Goal: Task Accomplishment & Management: Use online tool/utility

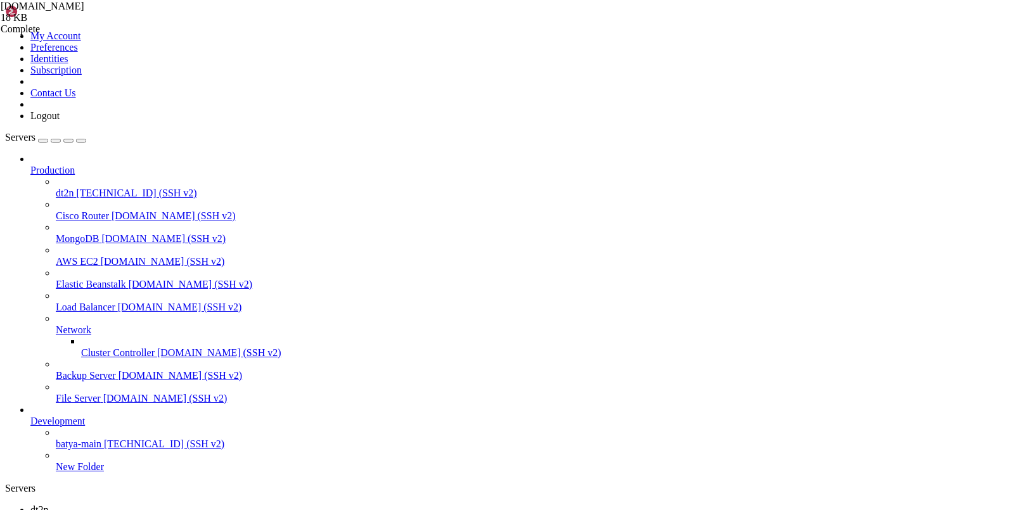
scroll to position [34, 0]
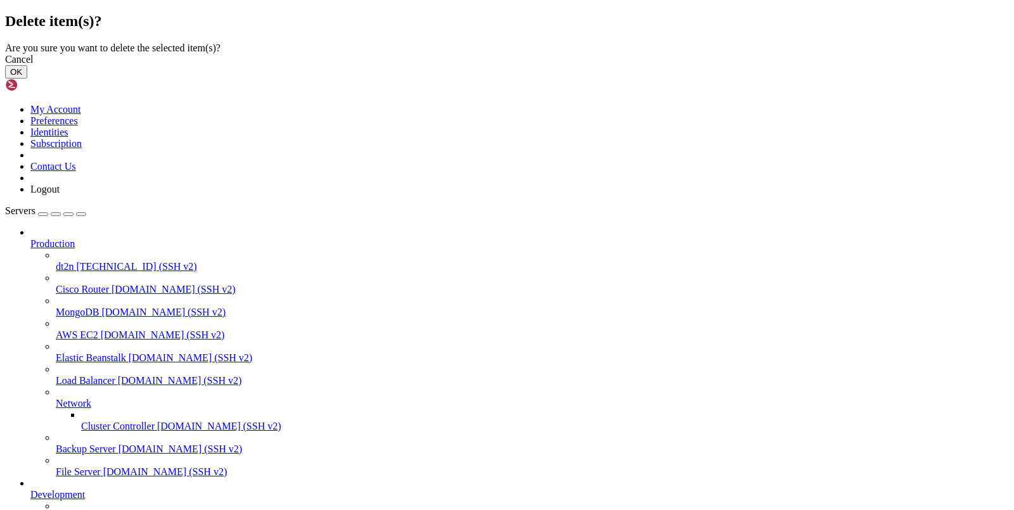
click at [27, 79] on button "OK" at bounding box center [16, 71] width 22 height 13
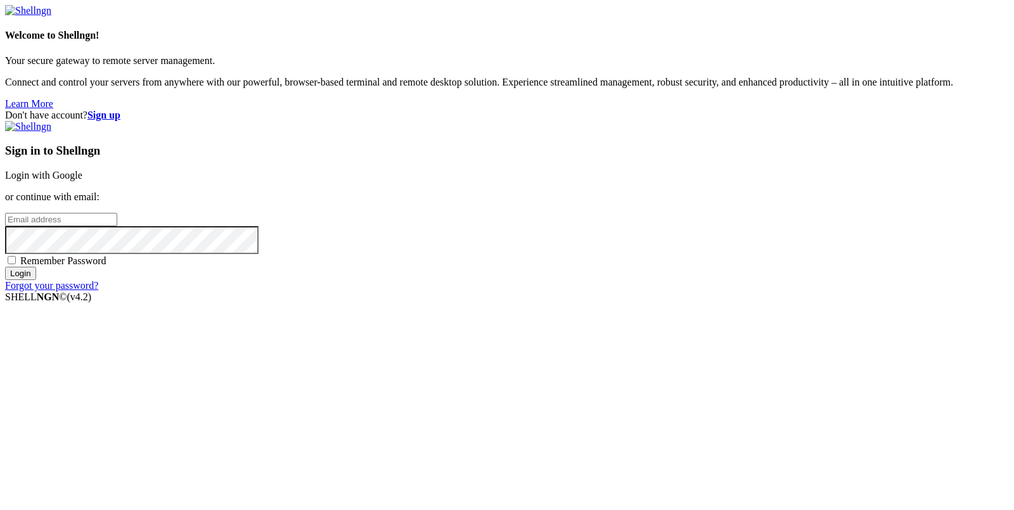
click at [82, 181] on link "Login with Google" at bounding box center [43, 175] width 77 height 11
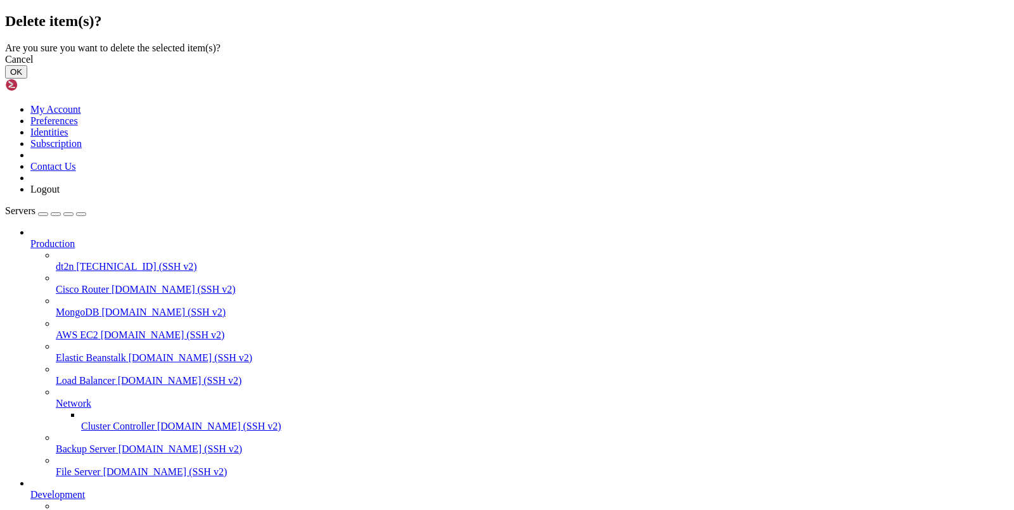
click at [27, 79] on button "OK" at bounding box center [16, 71] width 22 height 13
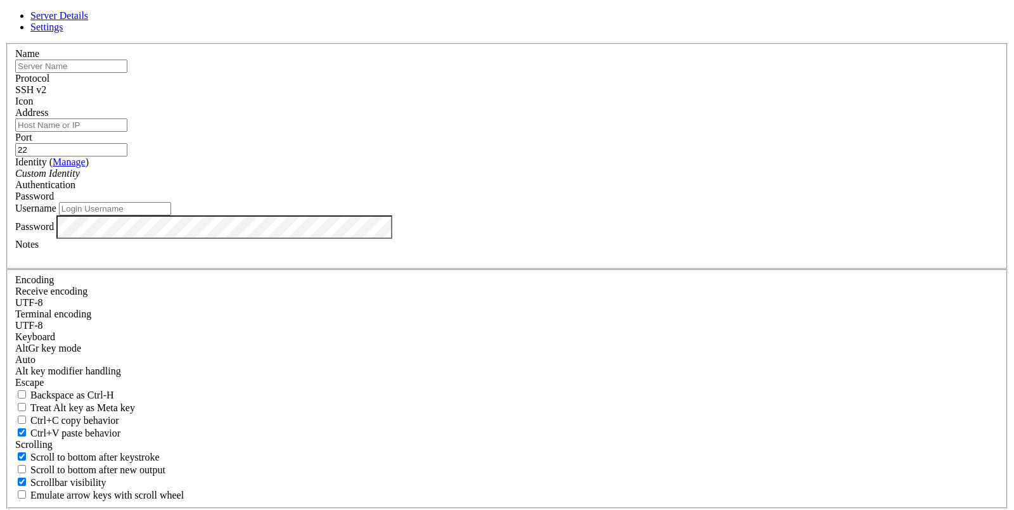
click at [127, 73] on input "text" at bounding box center [71, 66] width 112 height 13
type input "dt3"
click at [405, 215] on div "Username" at bounding box center [506, 208] width 983 height 13
click at [171, 215] on input "Username" at bounding box center [115, 208] width 112 height 13
type input "root"
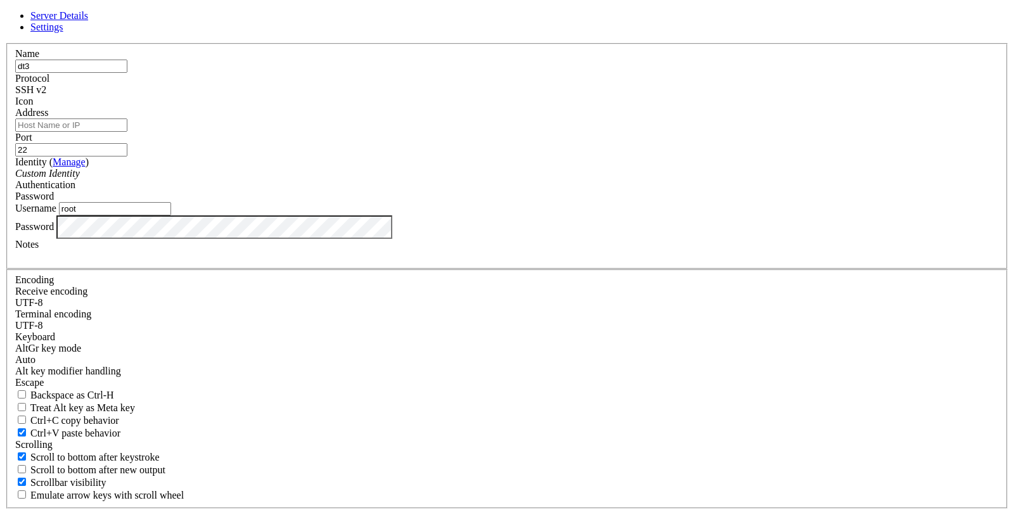
click at [127, 132] on input "Address" at bounding box center [71, 124] width 112 height 13
paste input "[TECHNICAL_ID]"
type input "[TECHNICAL_ID]"
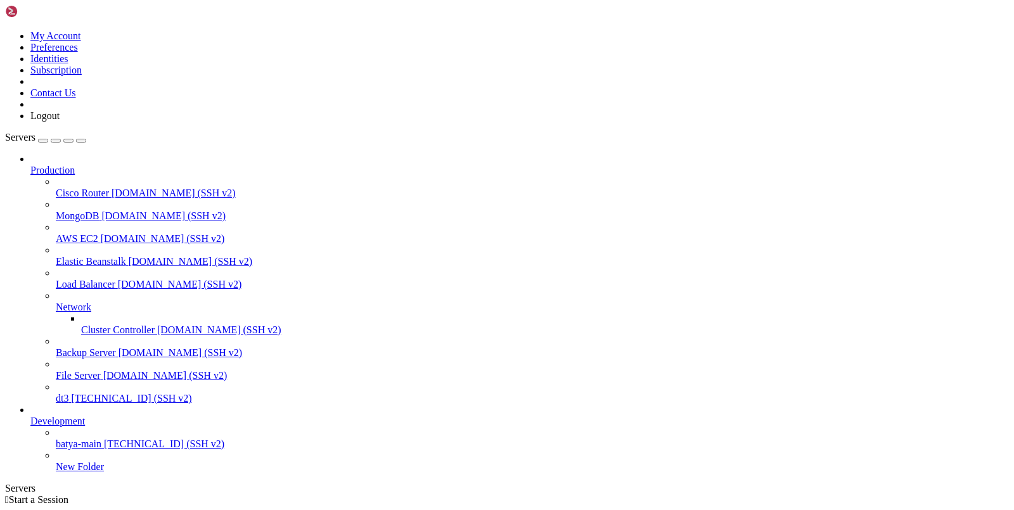
click at [71, 404] on span "[TECHNICAL_ID] (SSH v2)" at bounding box center [131, 398] width 120 height 11
click at [43, 504] on span "dt3" at bounding box center [36, 509] width 13 height 11
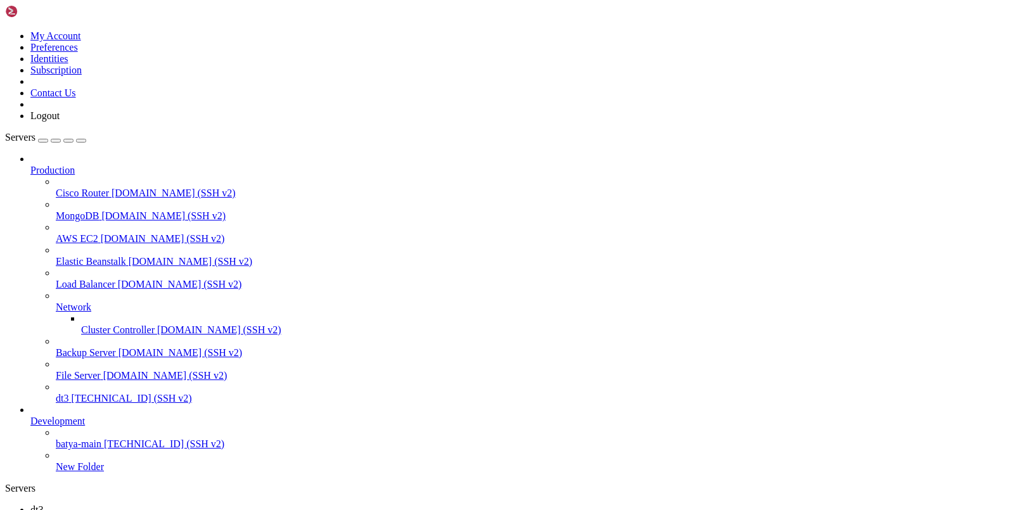
type input "/root"
click at [68, 404] on span "dt3" at bounding box center [62, 398] width 13 height 11
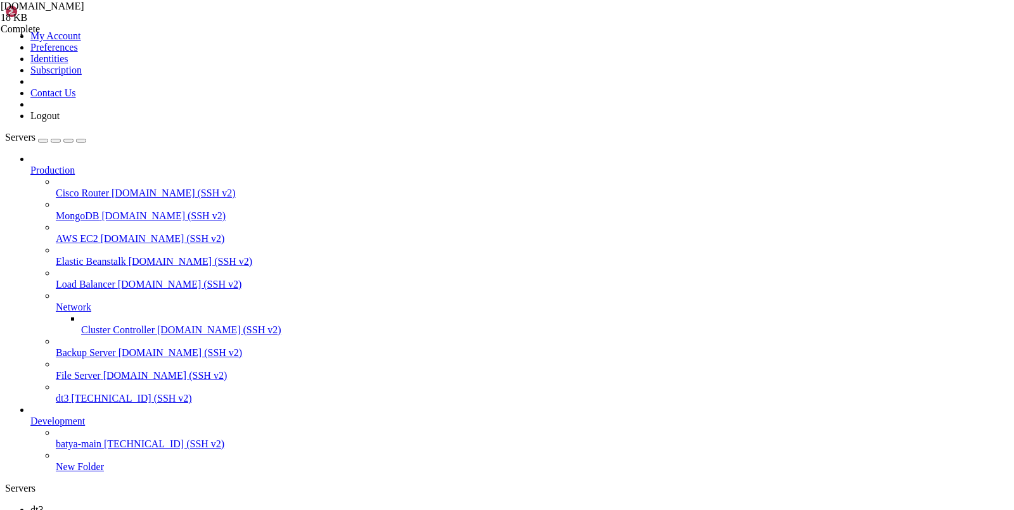
type input "/etc"
click at [170, 504] on link "dt3 " at bounding box center [519, 515] width 978 height 23
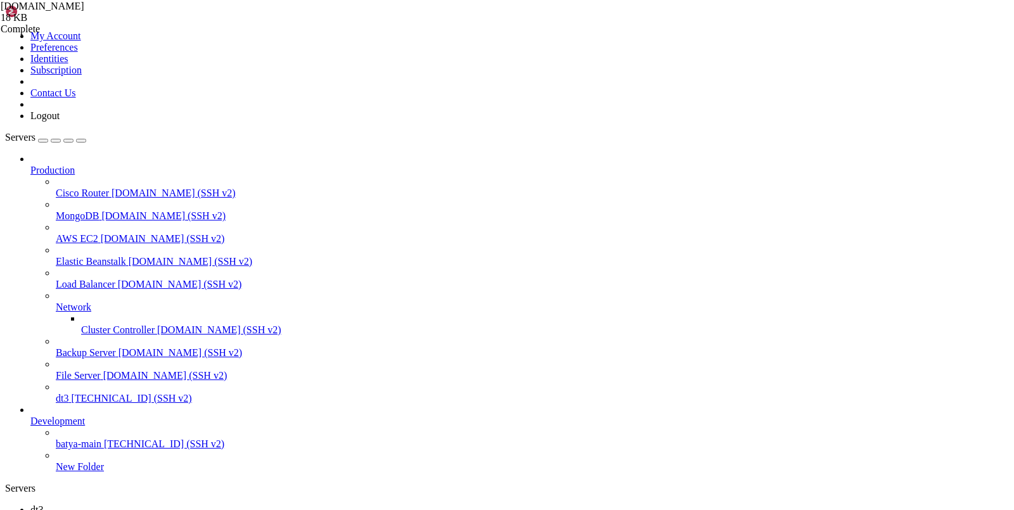
drag, startPoint x: 360, startPoint y: 906, endPoint x: 13, endPoint y: 867, distance: 349.4
copy div "Username: agmrKtMgiF Password: [SECURITY_DATA] Port: 40401 WebBasePath: 06sBkPF…"
drag, startPoint x: 328, startPoint y: 909, endPoint x: 11, endPoint y: 860, distance: 320.5
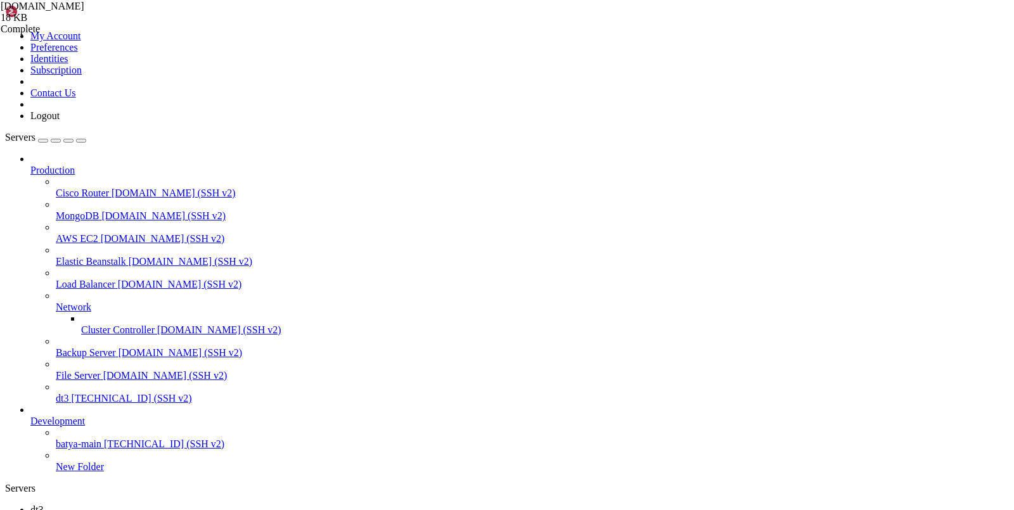
drag, startPoint x: 288, startPoint y: 914, endPoint x: 162, endPoint y: 908, distance: 126.2
drag, startPoint x: 269, startPoint y: 917, endPoint x: 11, endPoint y: 857, distance: 264.9
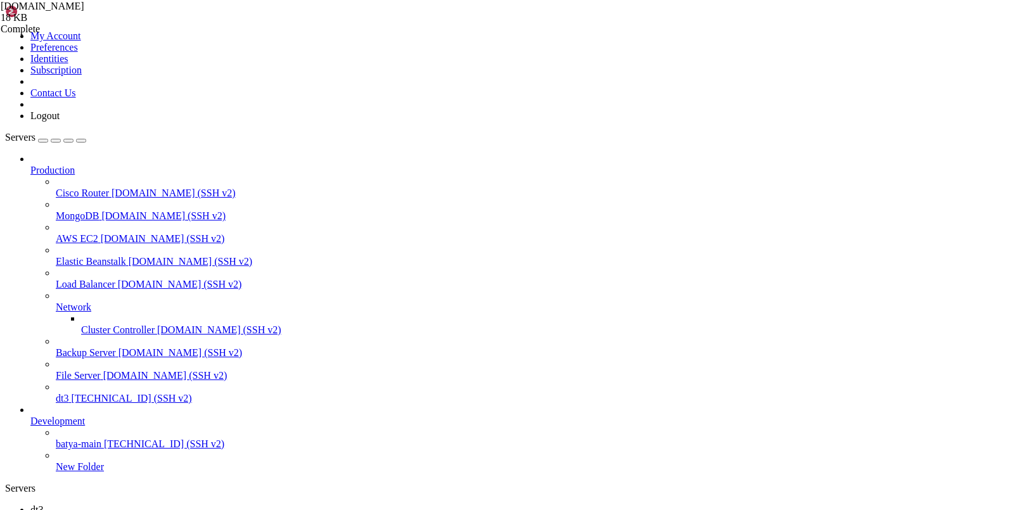
drag, startPoint x: 10, startPoint y: 857, endPoint x: 336, endPoint y: 921, distance: 331.9
copy div "############################################### Username: agmrKtMgiF Password: …"
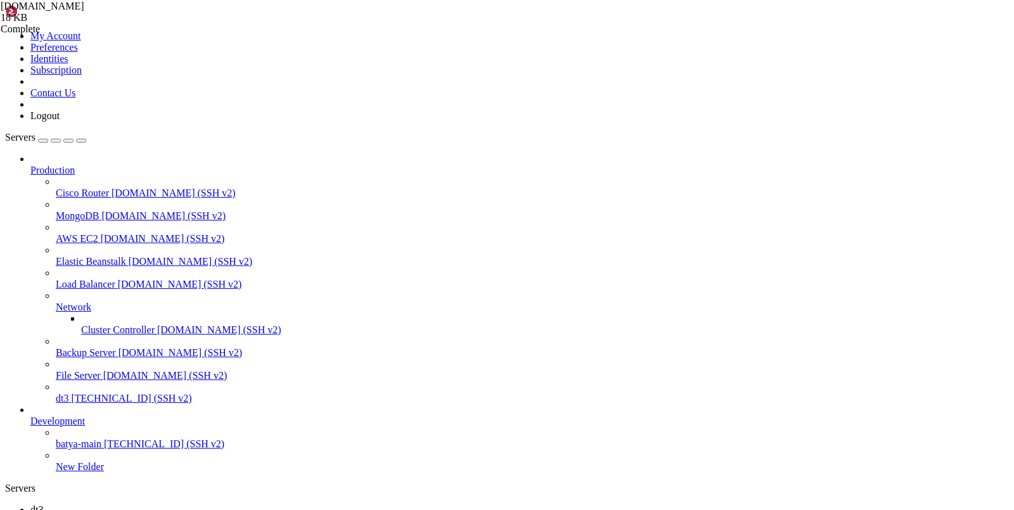
scroll to position [1549, 0]
copy span "1af0ead5-b4d6-4179-a490-3d825eaf3e2d"
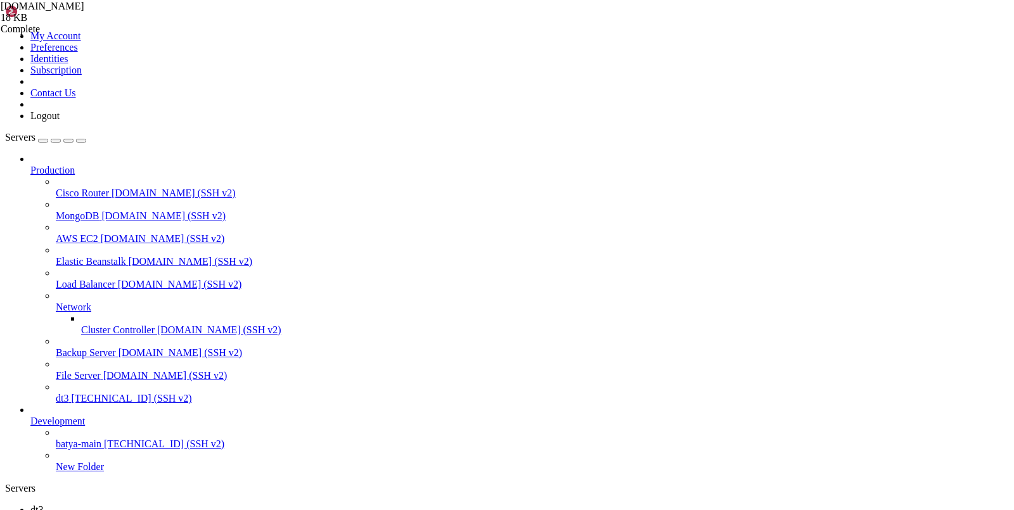
drag, startPoint x: 392, startPoint y: 1118, endPoint x: 308, endPoint y: 1116, distance: 83.6
copy x-row "[TECHNICAL_ID]"
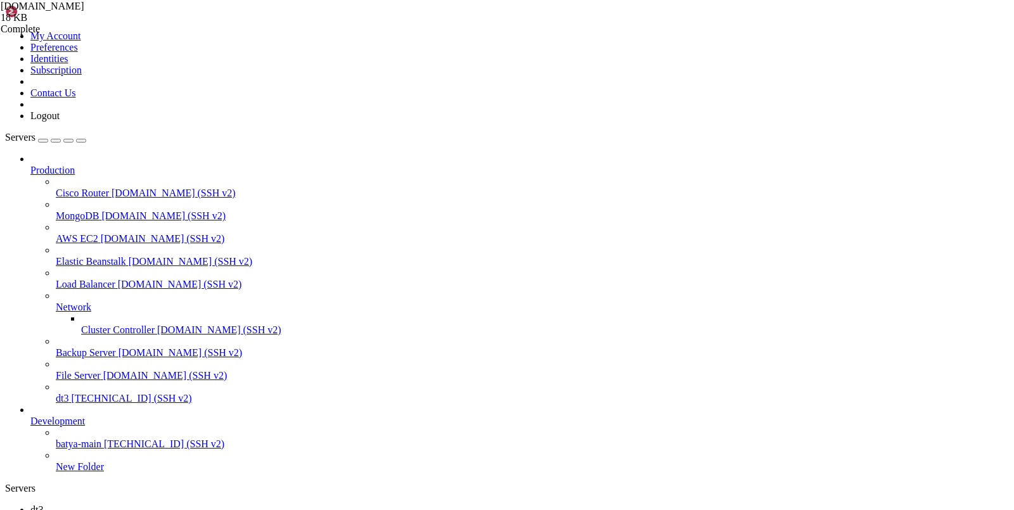
scroll to position [1601, 0]
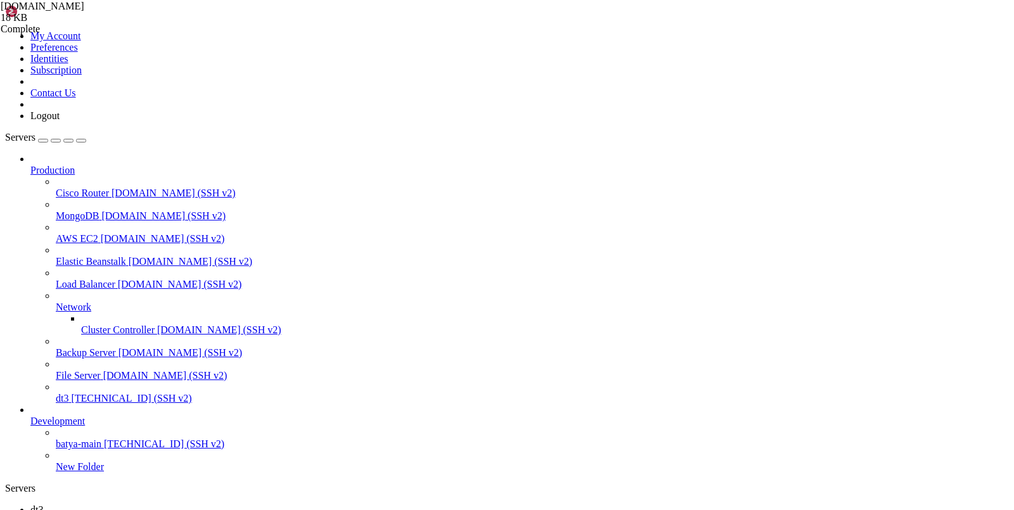
drag, startPoint x: 202, startPoint y: 1175, endPoint x: 170, endPoint y: 1171, distance: 31.8
copy span "chrome"
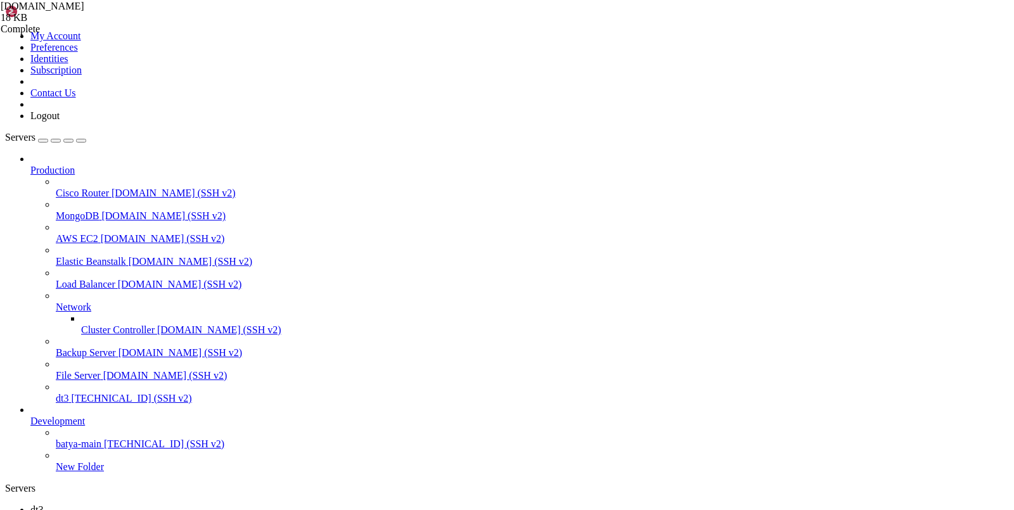
drag, startPoint x: 162, startPoint y: 1161, endPoint x: 11, endPoint y: 1041, distance: 192.5
copy div "=== Итоговые параметры === XUI_BASE = [URL][TECHNICAL_ID] XUI_USERNAME = agmrKt…"
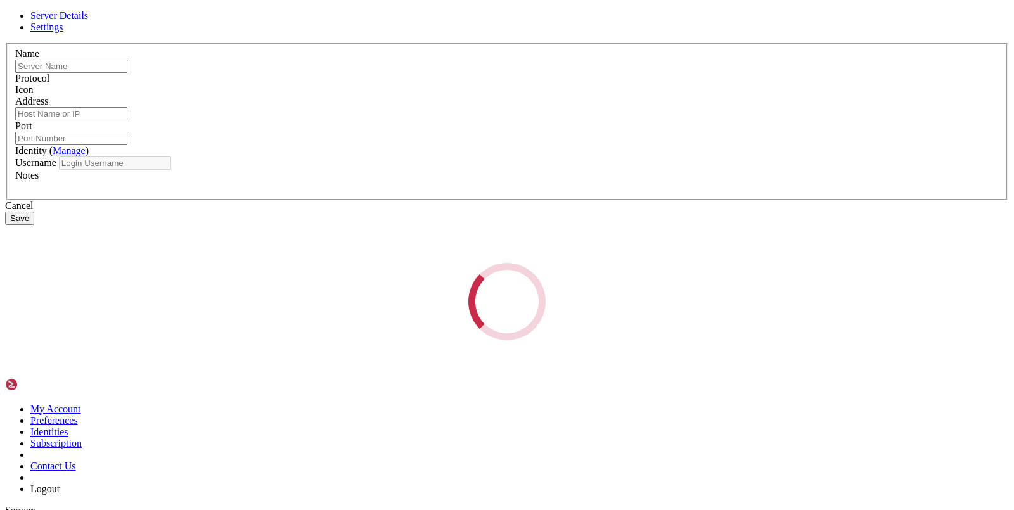
type input "dt3"
type input "[TECHNICAL_ID]"
type input "22"
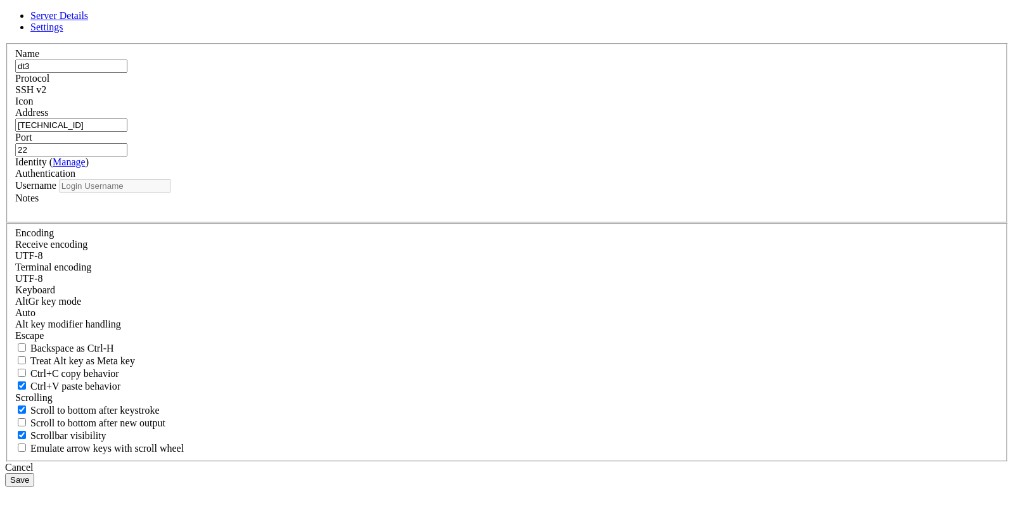
type input "root"
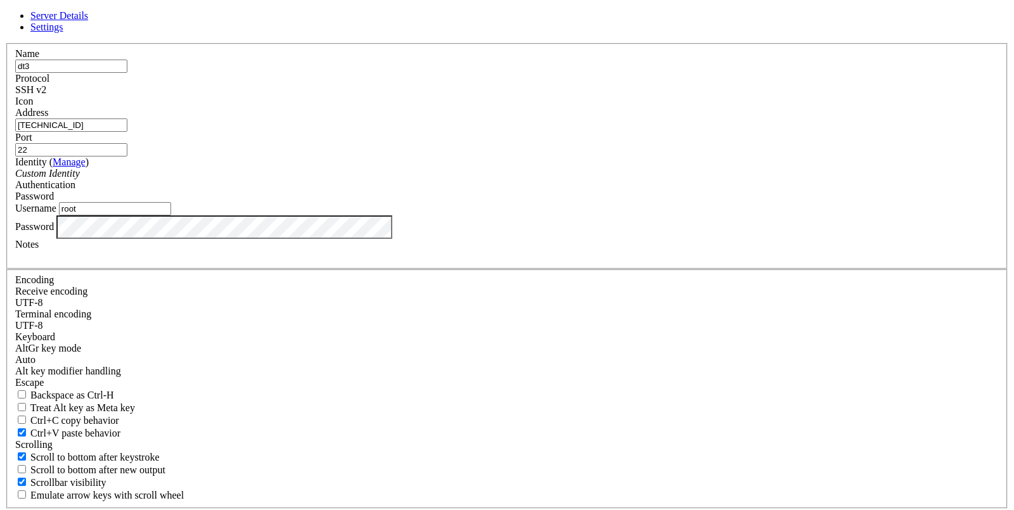
click at [127, 73] on input "dt3" at bounding box center [71, 66] width 112 height 13
type input "dt4"
click at [127, 132] on input "[TECHNICAL_ID]" at bounding box center [71, 124] width 112 height 13
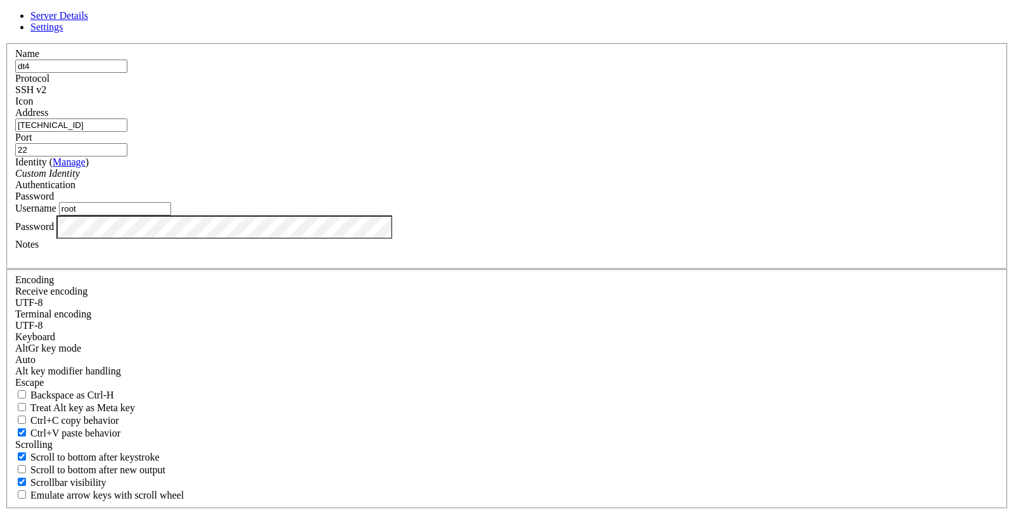
paste input "не люблю желтый"
type input "не люблю желтый"
click at [468, 179] on div "Identity ( Manage ) Custom Identity" at bounding box center [506, 167] width 983 height 23
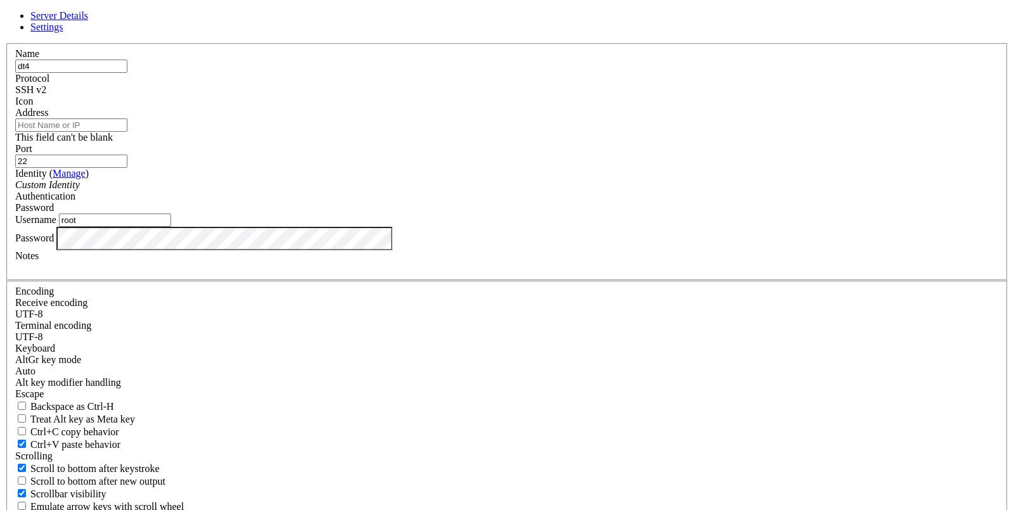
click at [127, 132] on input "Address" at bounding box center [71, 124] width 112 height 13
paste input "[TECHNICAL_ID]"
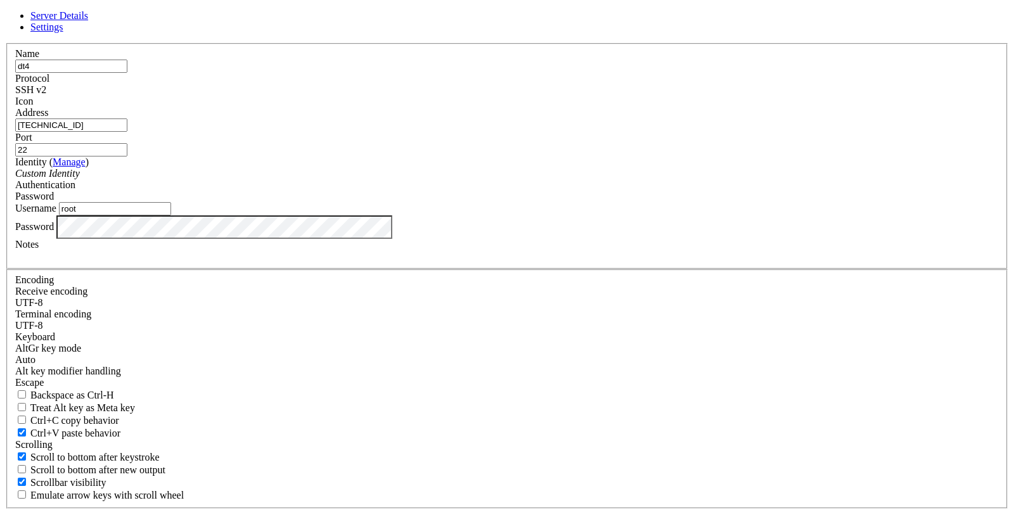
type input "[TECHNICAL_ID]"
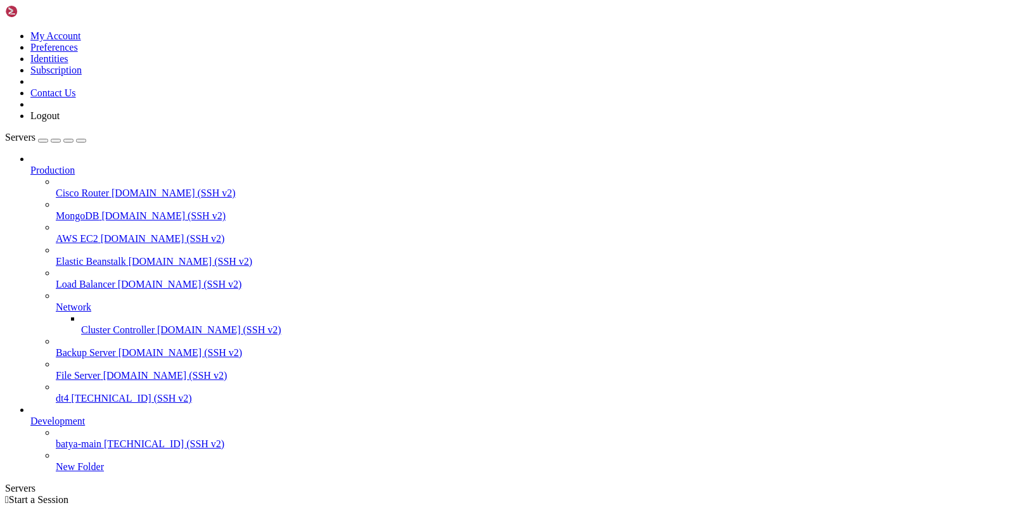
scroll to position [34, 0]
click at [68, 393] on span "dt4" at bounding box center [62, 398] width 13 height 11
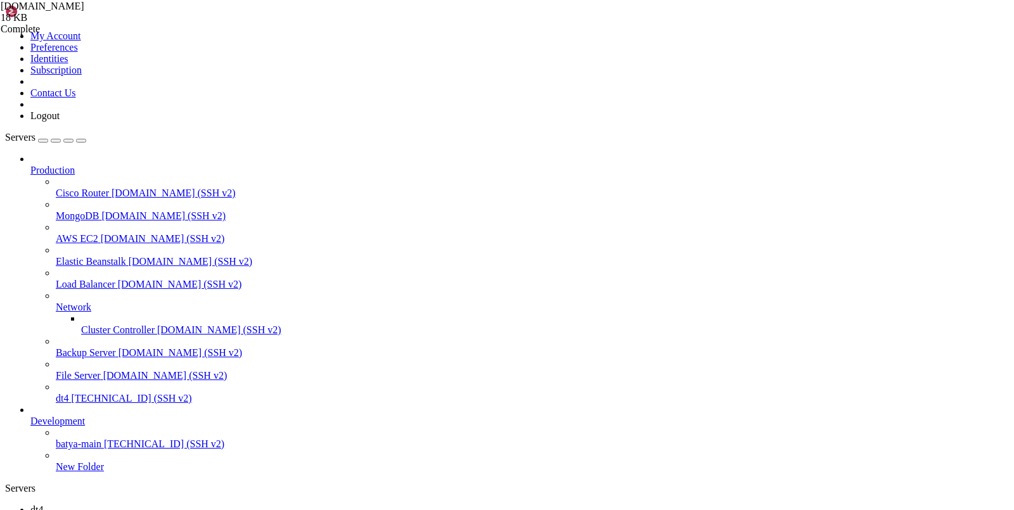
click at [43, 504] on span "dt4" at bounding box center [36, 509] width 13 height 11
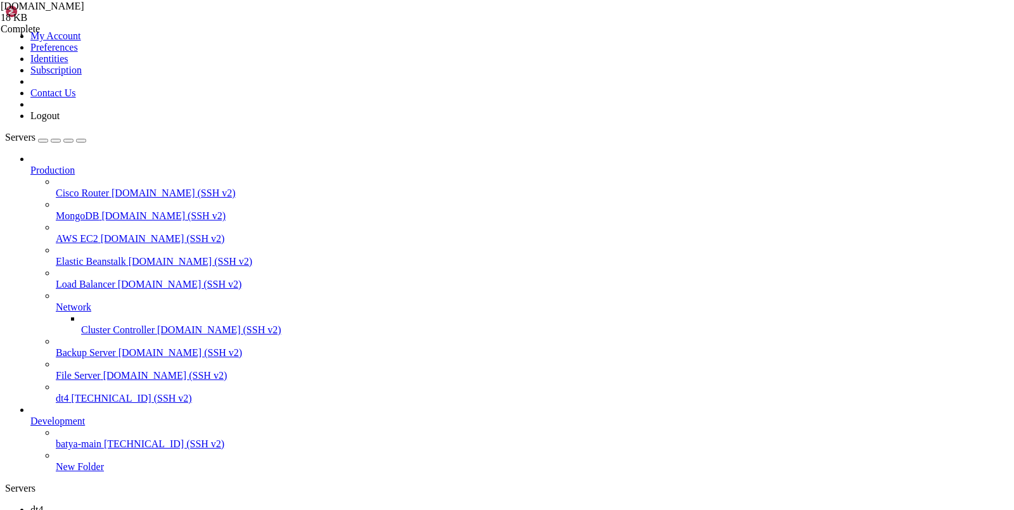
type input "/etc/opt"
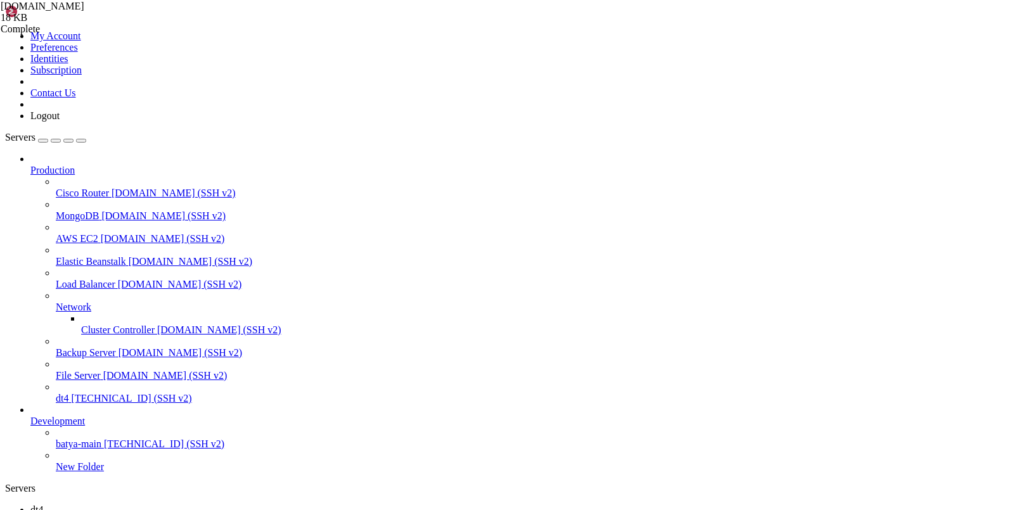
click at [43, 504] on span "dt4" at bounding box center [36, 509] width 13 height 11
drag, startPoint x: 323, startPoint y: 975, endPoint x: 10, endPoint y: 930, distance: 316.2
drag, startPoint x: 286, startPoint y: 980, endPoint x: 8, endPoint y: 920, distance: 285.2
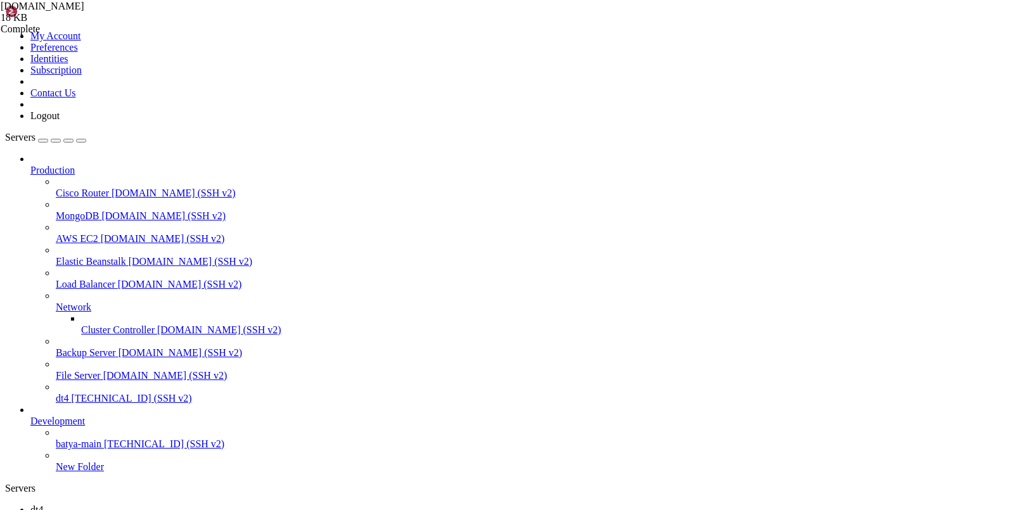
copy div "############################################### Username: bUQOC5rUjq Password: …"
drag, startPoint x: 454, startPoint y: 1131, endPoint x: 522, endPoint y: 1129, distance: 68.4
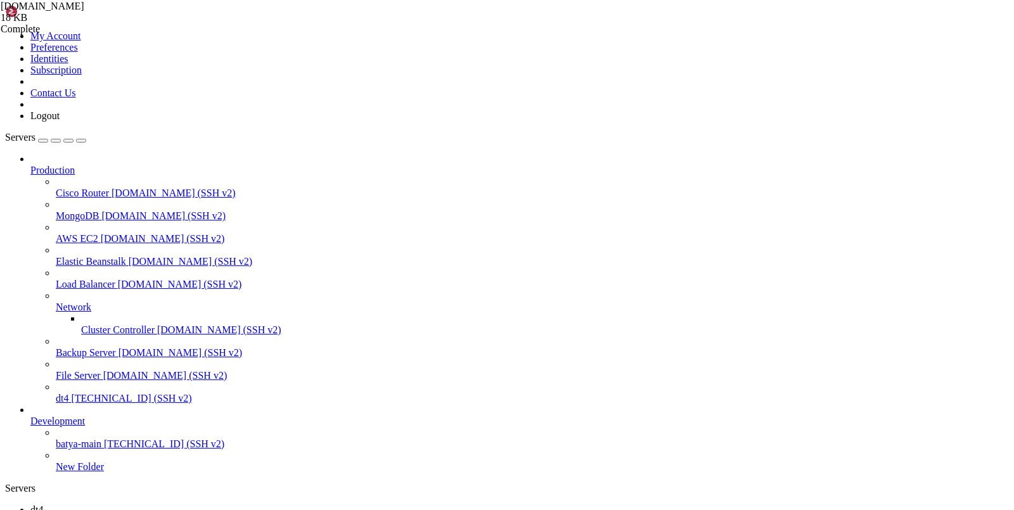
copy x-row "[TECHNICAL_ID]"
copy span "9231c2ab-1bf8-4515-8d8b-f4dad5aea931"
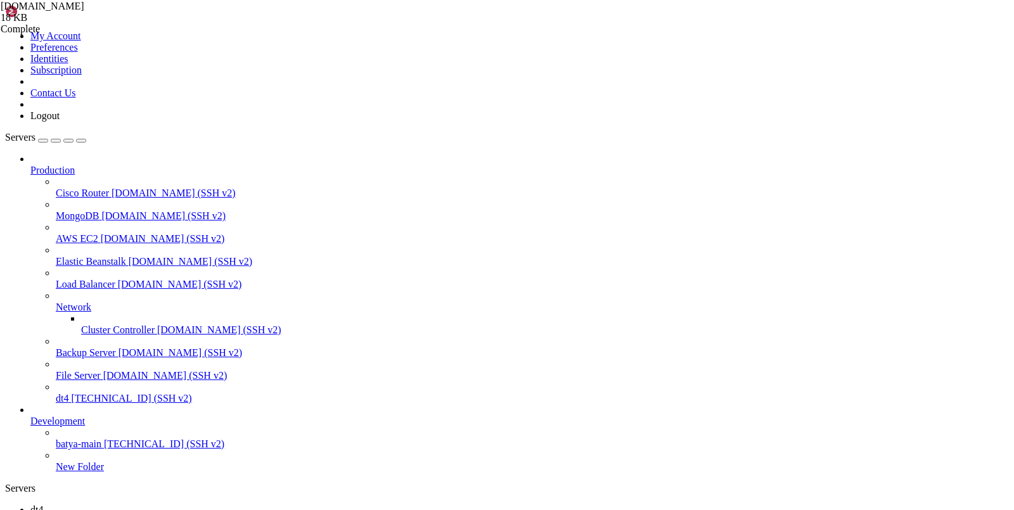
copy x-row "Публичный домен/хост для ссылок (домен или IP сервера): [TECHNICAL_ID]"
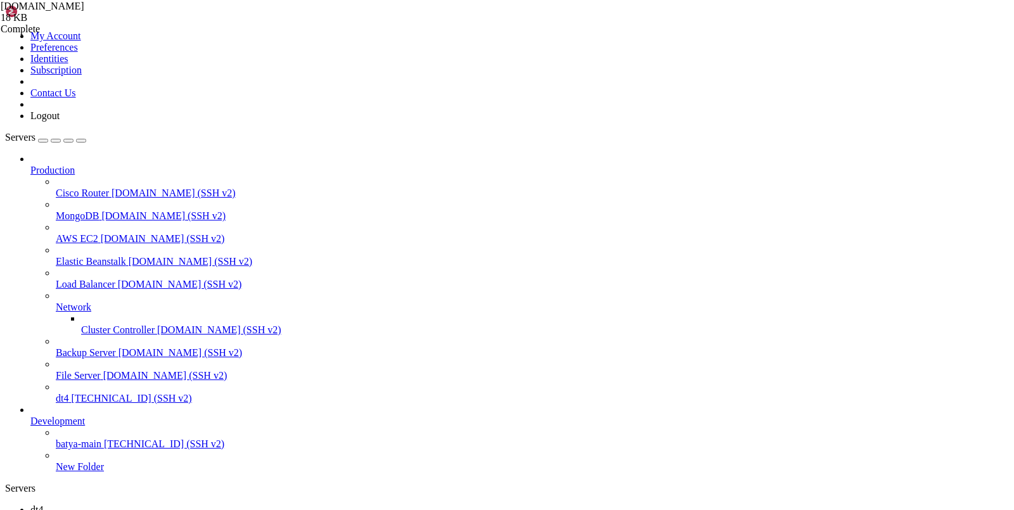
scroll to position [1686, 0]
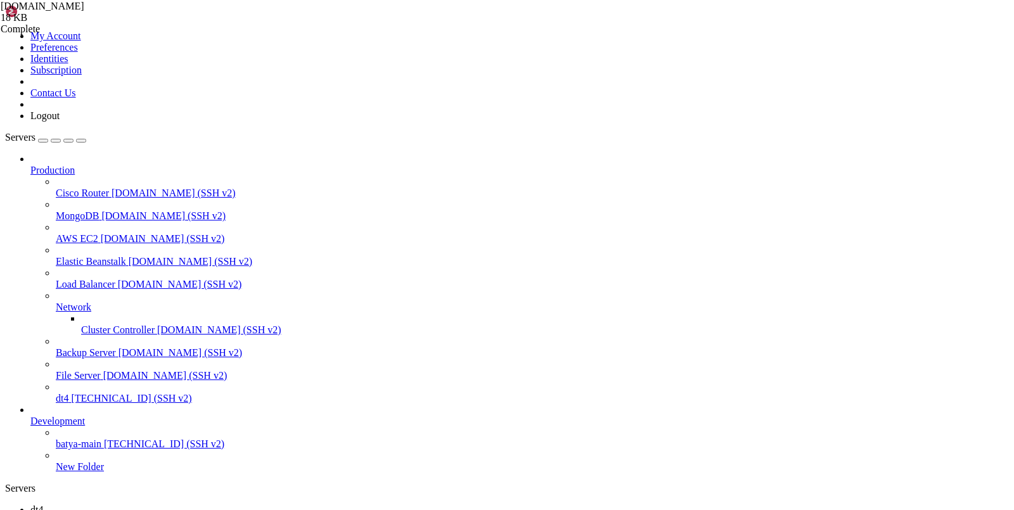
drag, startPoint x: 203, startPoint y: 1171, endPoint x: 171, endPoint y: 1173, distance: 31.7
drag, startPoint x: 177, startPoint y: 1161, endPoint x: 11, endPoint y: 1043, distance: 203.9
